Goal: Task Accomplishment & Management: Manage account settings

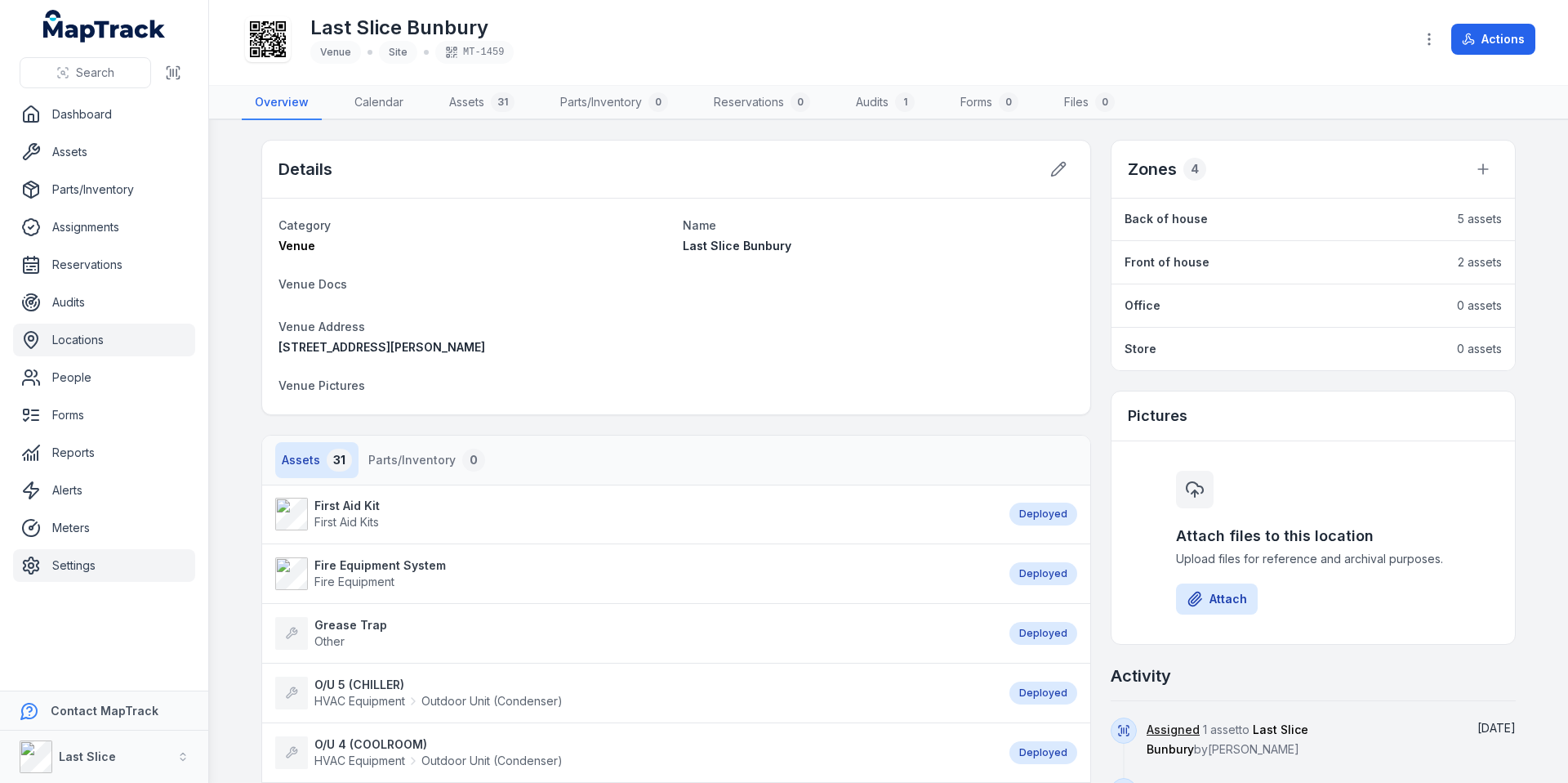
click at [68, 552] on link "Settings" at bounding box center [104, 565] width 182 height 32
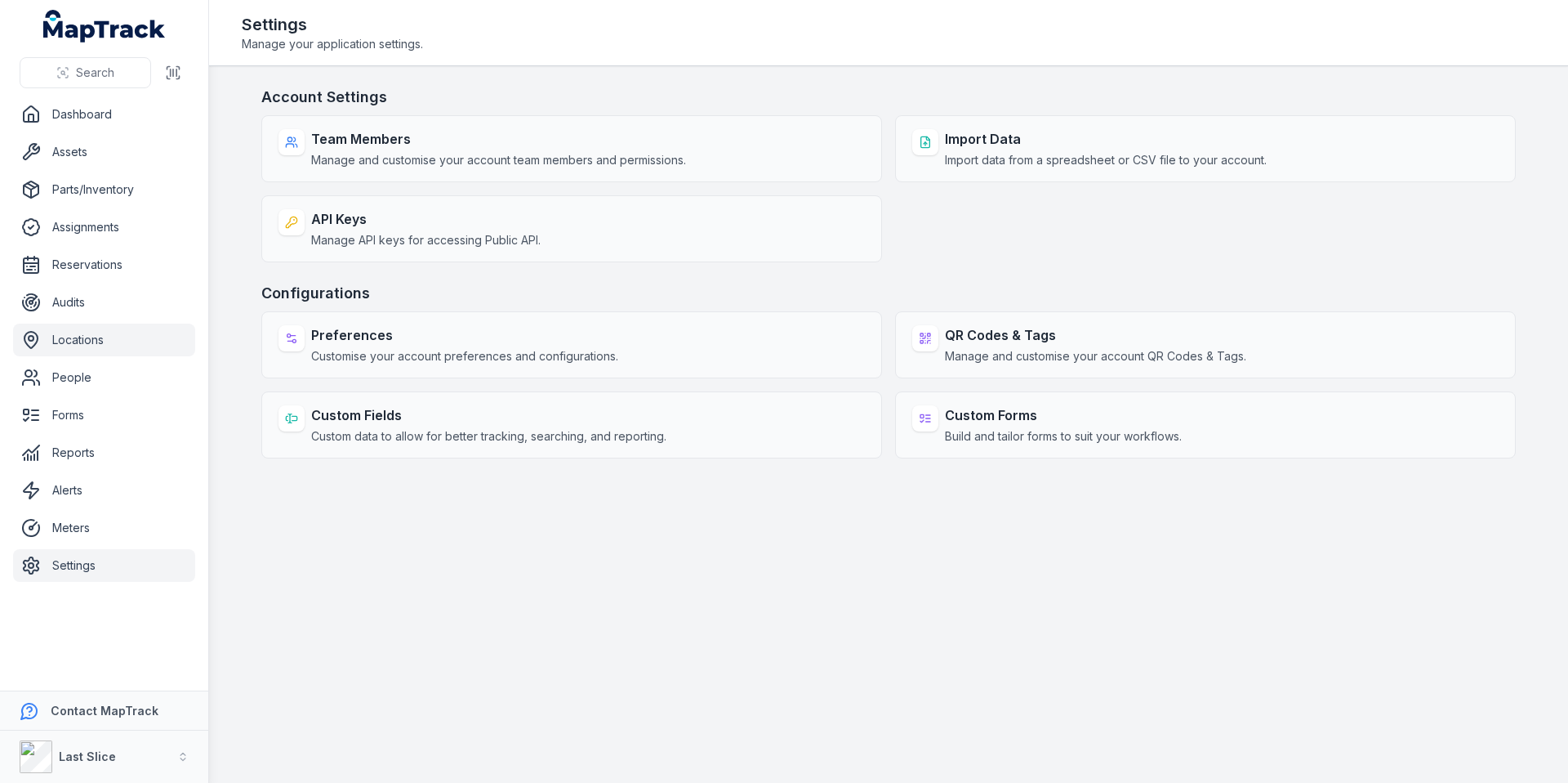
click at [102, 342] on link "Locations" at bounding box center [104, 340] width 182 height 32
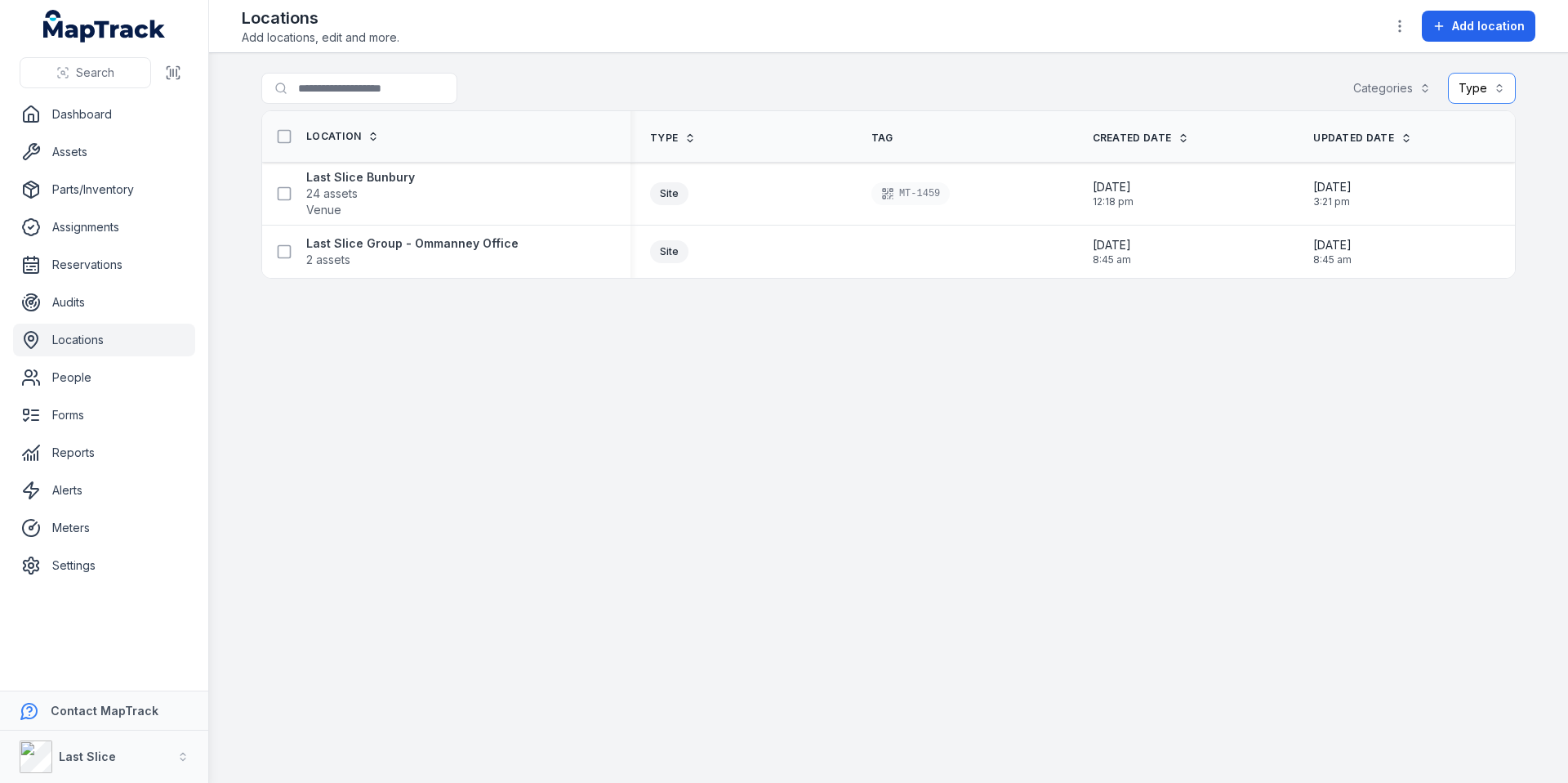
click at [1468, 88] on button "Type" at bounding box center [1482, 88] width 68 height 31
click at [1472, 87] on button "Type" at bounding box center [1482, 88] width 68 height 31
click at [1428, 86] on div "Categories" at bounding box center [1391, 88] width 99 height 31
click at [1465, 87] on button "Type" at bounding box center [1482, 88] width 68 height 31
click at [281, 138] on div "Search for locations Categories Type Location Type Tag Created Date Updated Dat…" at bounding box center [888, 176] width 1254 height 206
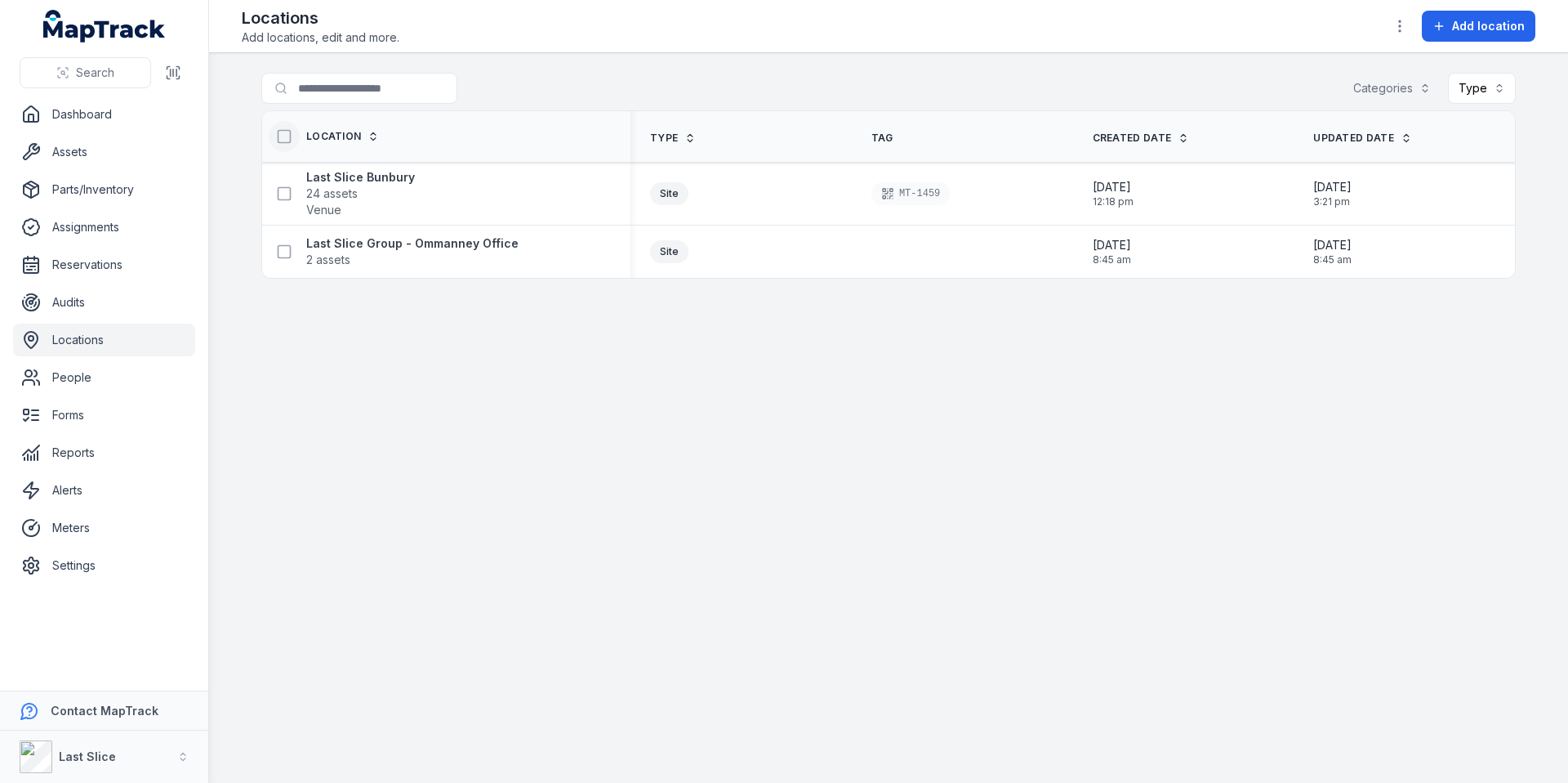
click at [283, 140] on icon at bounding box center [285, 136] width 17 height 17
click at [287, 145] on button at bounding box center [284, 136] width 31 height 31
click at [334, 180] on strong "Last Slice Bunbury" at bounding box center [360, 178] width 109 height 17
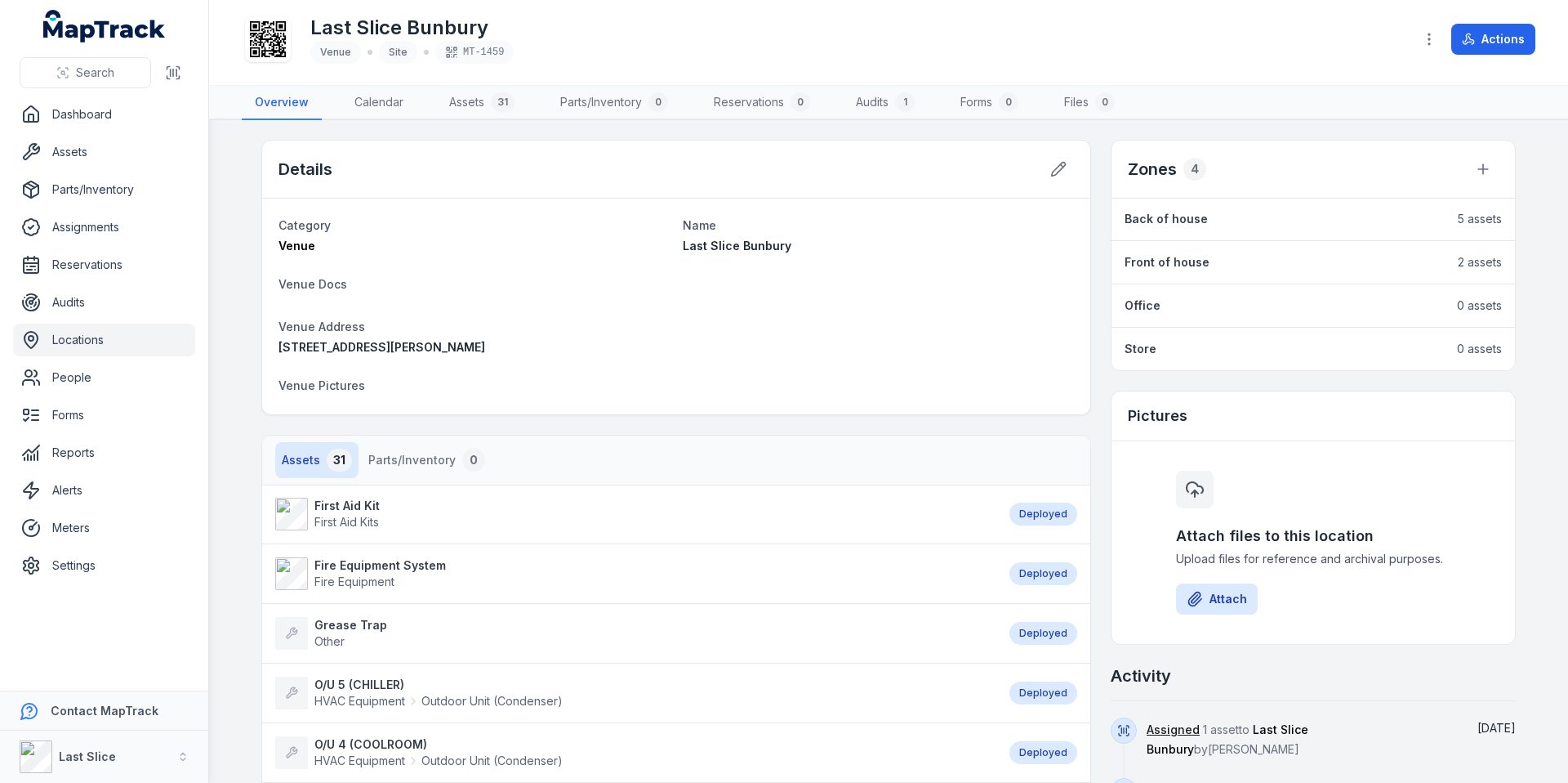
scroll to position [3, 0]
click at [1170, 228] on li "Back of house 5 assets" at bounding box center [1313, 216] width 403 height 43
click at [1260, 228] on li "Back of house 5 assets" at bounding box center [1313, 216] width 403 height 43
click at [1229, 218] on link "Back of house" at bounding box center [1283, 216] width 317 height 17
click at [1167, 212] on strong "Back of house" at bounding box center [1166, 216] width 83 height 17
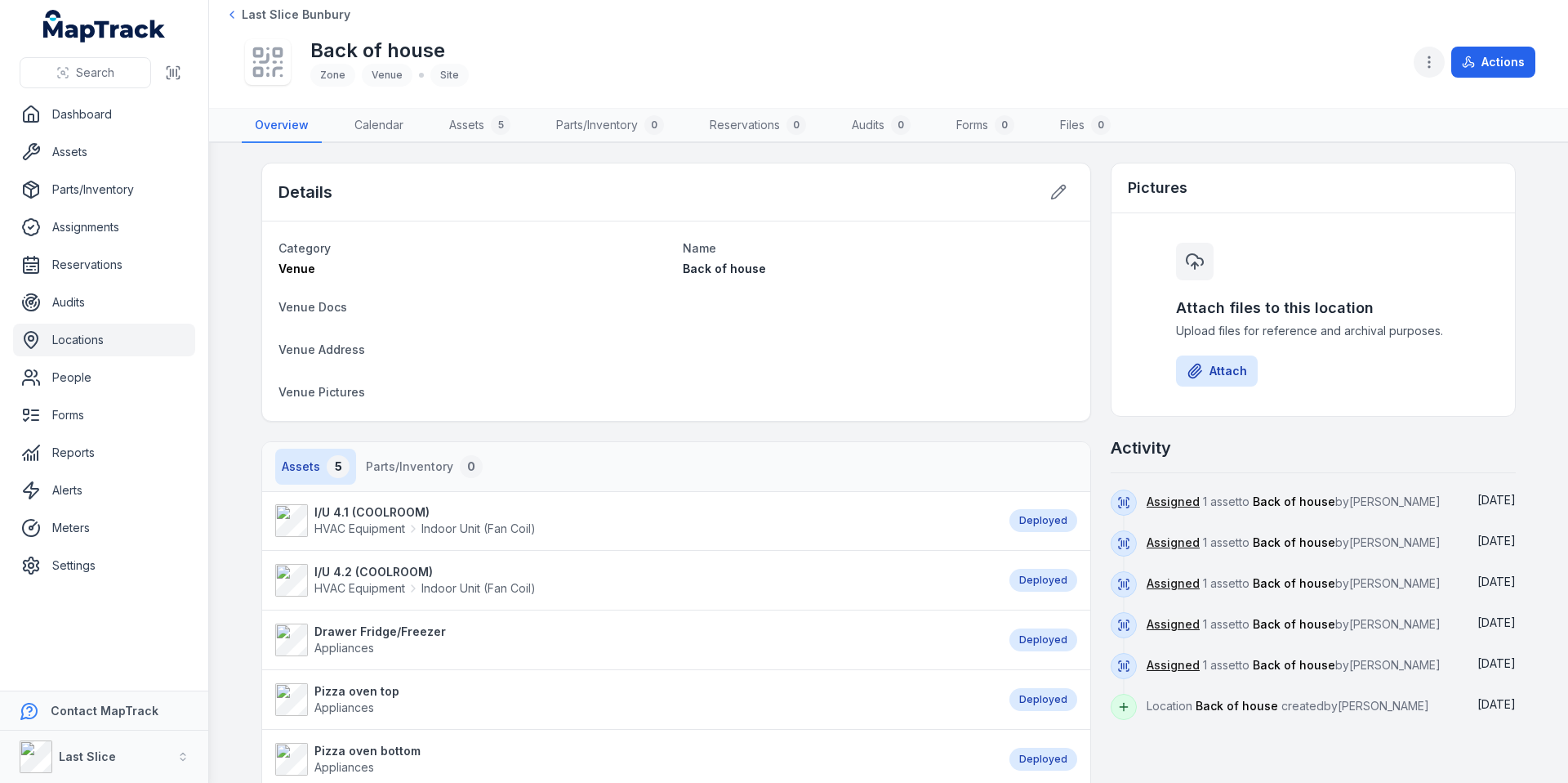
click at [1429, 58] on icon "button" at bounding box center [1429, 62] width 17 height 17
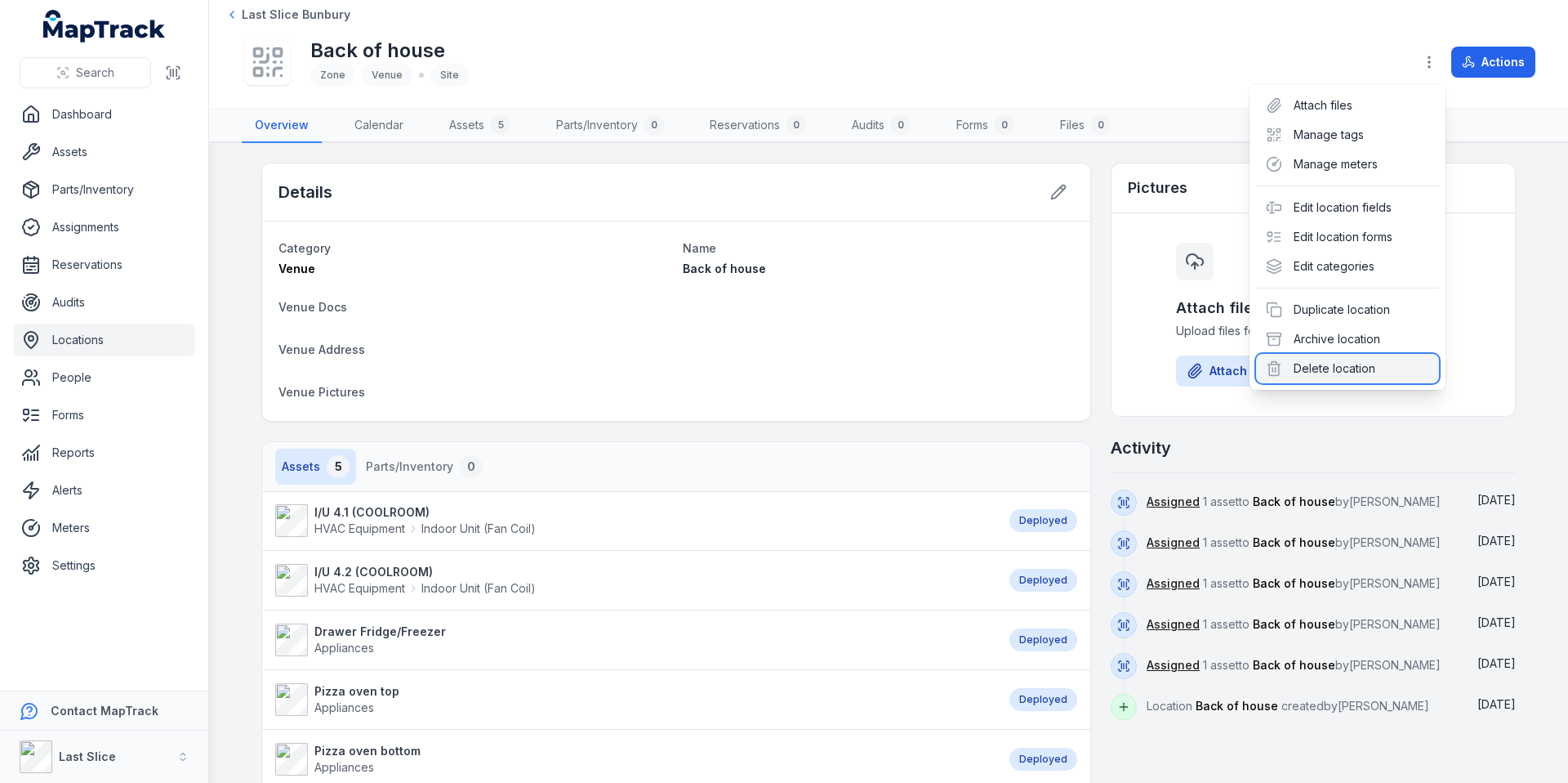
click at [1339, 376] on div "Delete location" at bounding box center [1347, 368] width 183 height 29
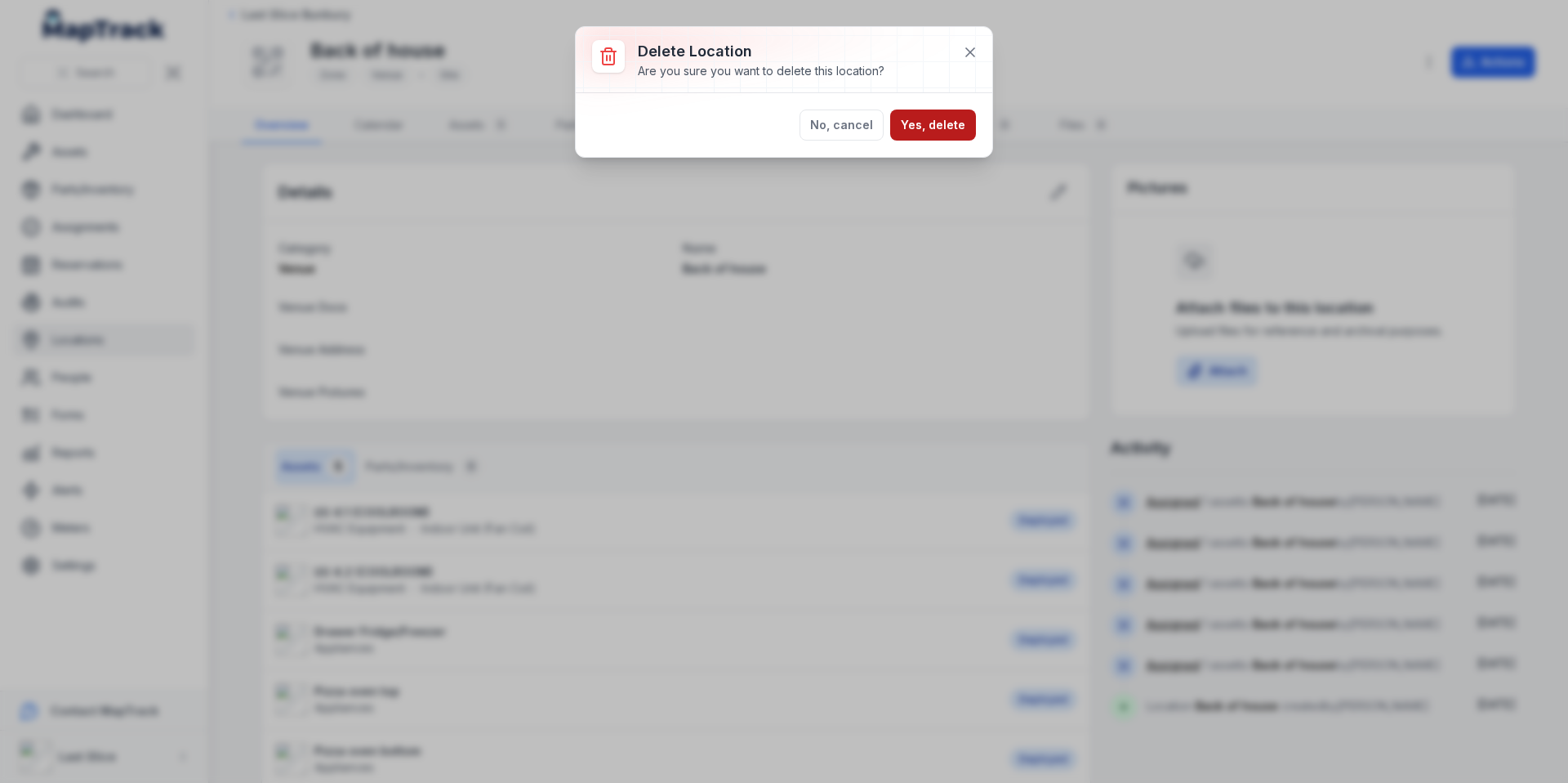
click at [925, 131] on button "Yes, delete" at bounding box center [932, 125] width 85 height 31
